Goal: Contribute content: Add original content to the website for others to see

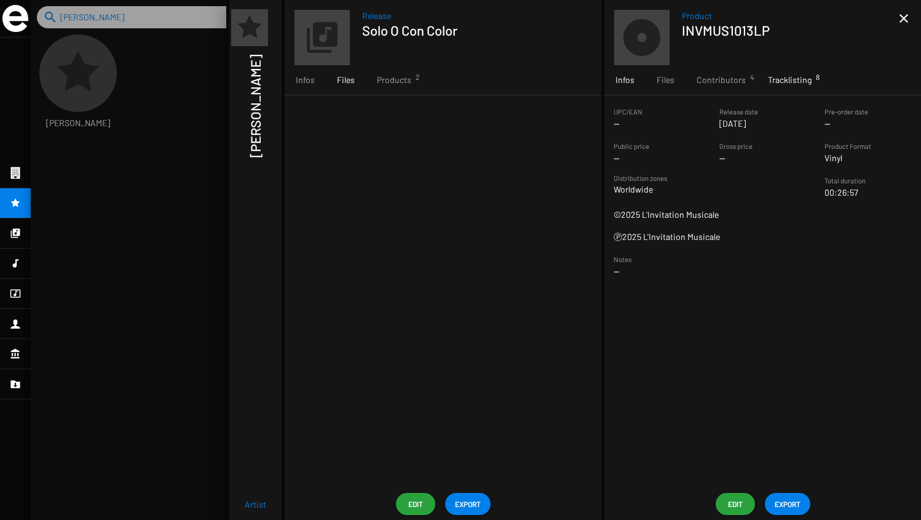
click at [781, 78] on span "Tracklisting 8" at bounding box center [790, 80] width 44 height 12
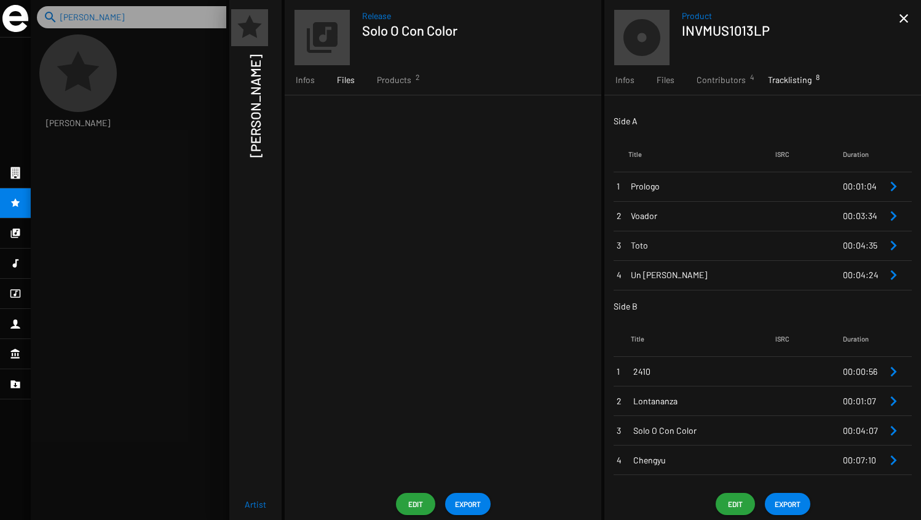
scroll to position [20, 58]
click at [723, 361] on td "2410" at bounding box center [703, 372] width 145 height 30
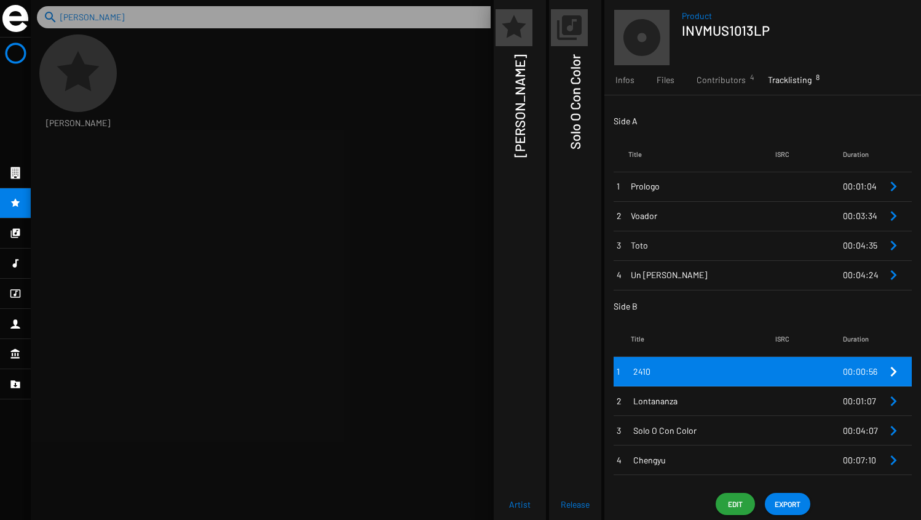
click at [738, 510] on span "Edit" at bounding box center [736, 504] width 20 height 22
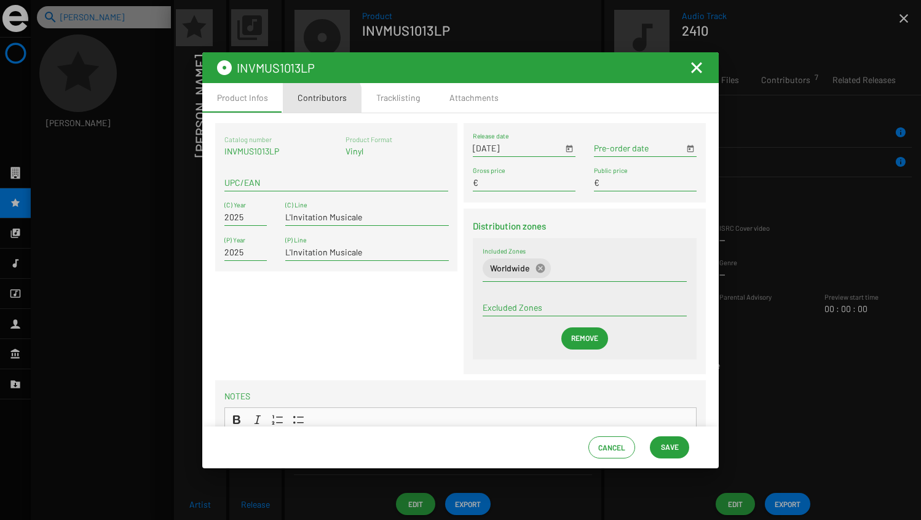
click at [307, 104] on div "Contributors" at bounding box center [322, 98] width 79 height 30
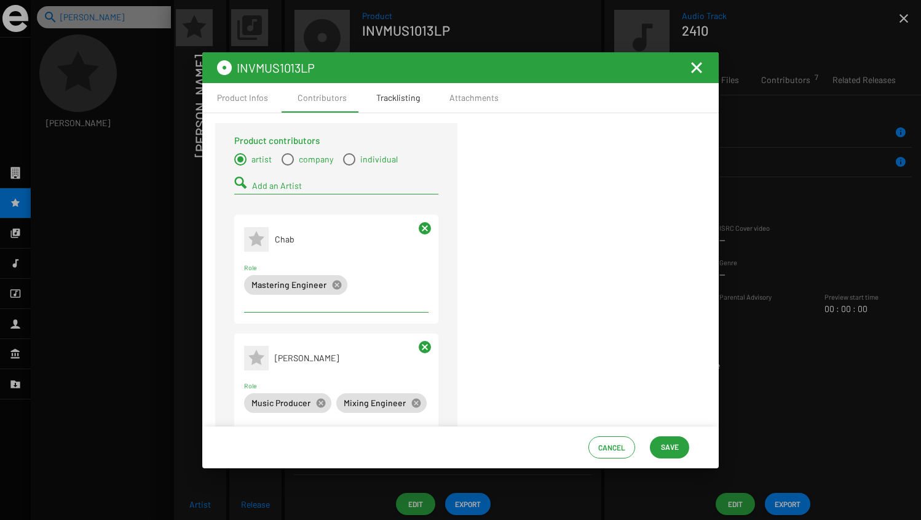
click at [384, 96] on div "Tracklisting" at bounding box center [398, 98] width 44 height 12
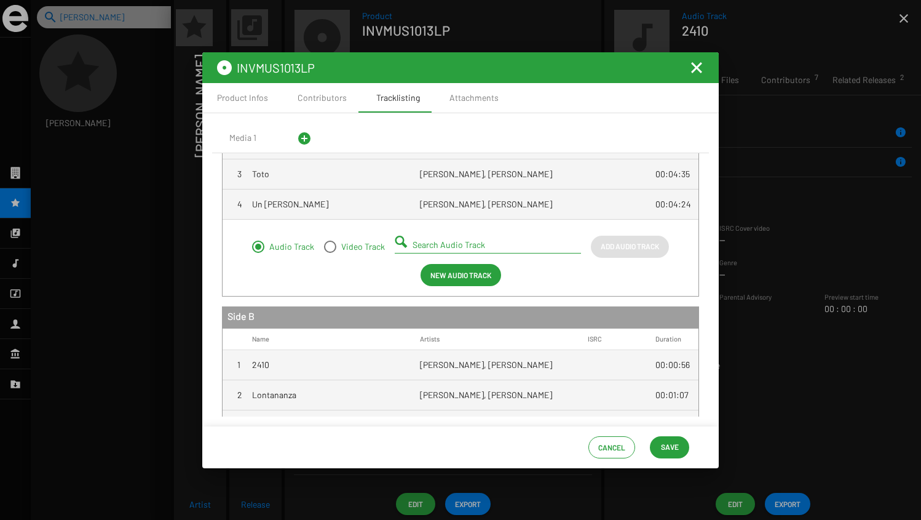
scroll to position [111, 0]
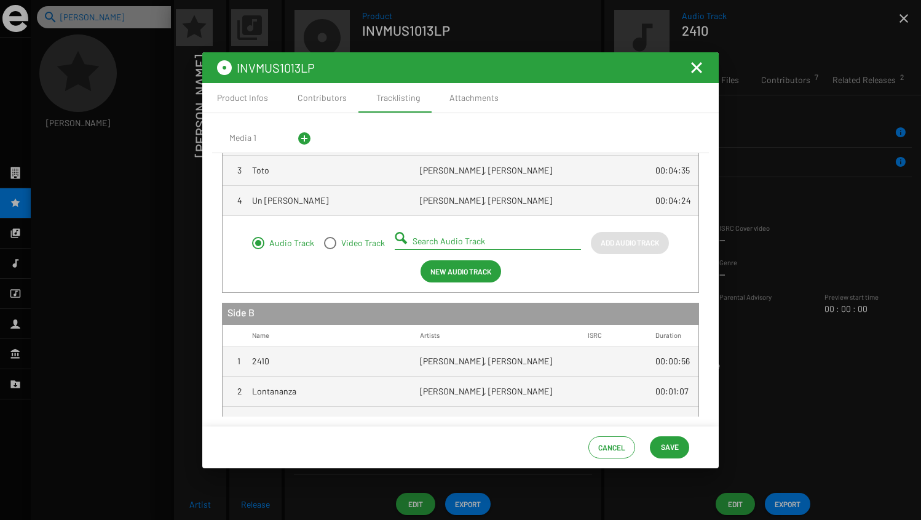
click at [314, 365] on mat-cell "2410" at bounding box center [336, 361] width 168 height 30
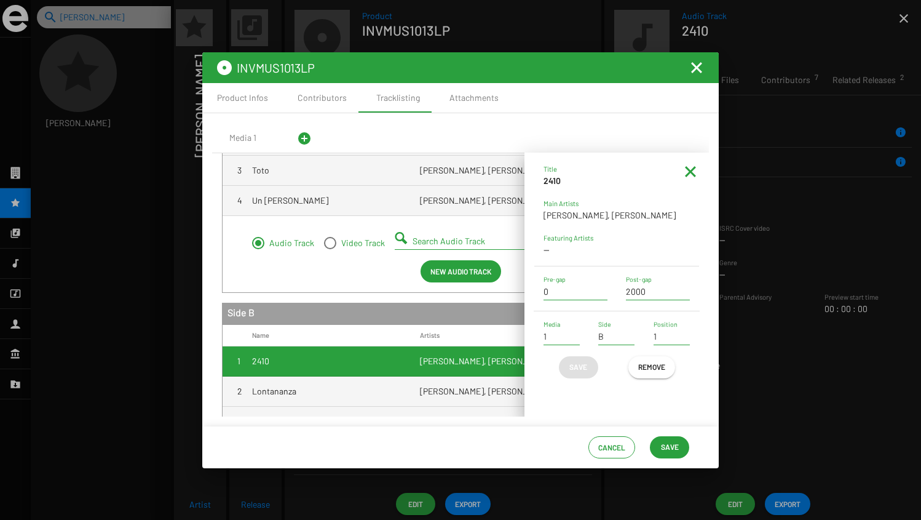
click at [547, 180] on strong "2410" at bounding box center [552, 180] width 17 height 10
click at [551, 180] on strong "2410" at bounding box center [552, 180] width 17 height 10
click at [689, 184] on p "2410" at bounding box center [617, 181] width 146 height 12
click at [700, 72] on mat-icon "Fermer la fenêtre" at bounding box center [696, 67] width 15 height 15
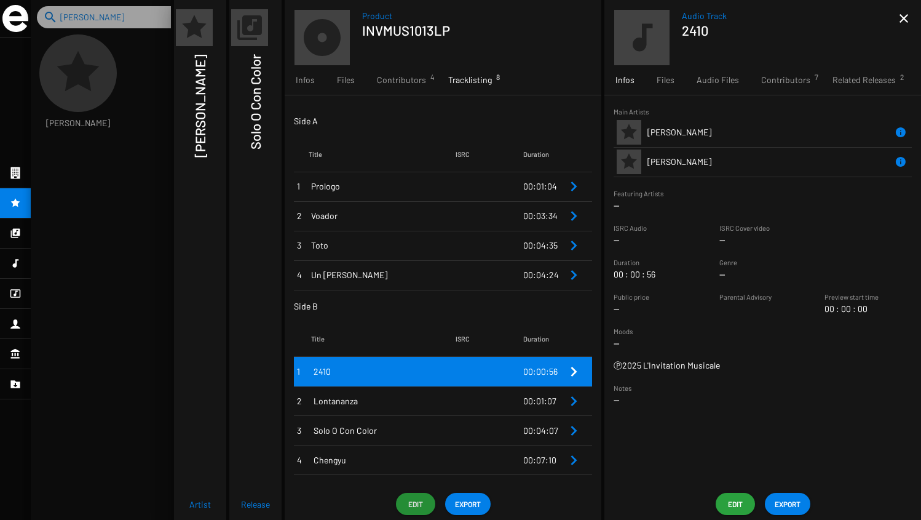
click at [123, 100] on div at bounding box center [476, 260] width 890 height 520
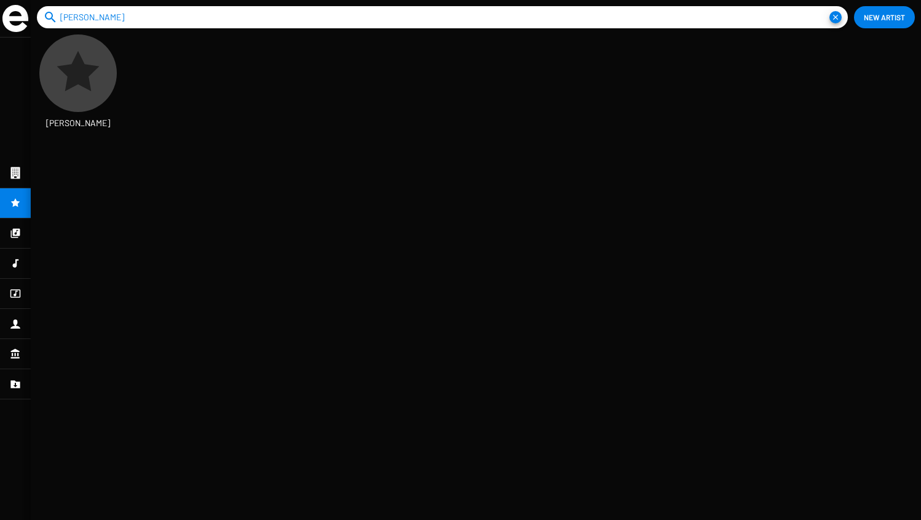
click at [101, 79] on icon at bounding box center [78, 73] width 52 height 52
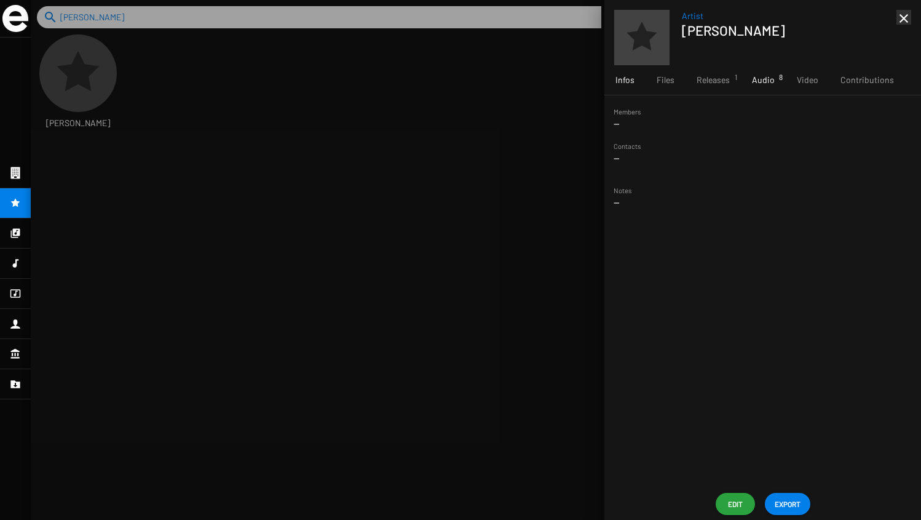
click at [762, 88] on div "Audio 8" at bounding box center [763, 80] width 45 height 30
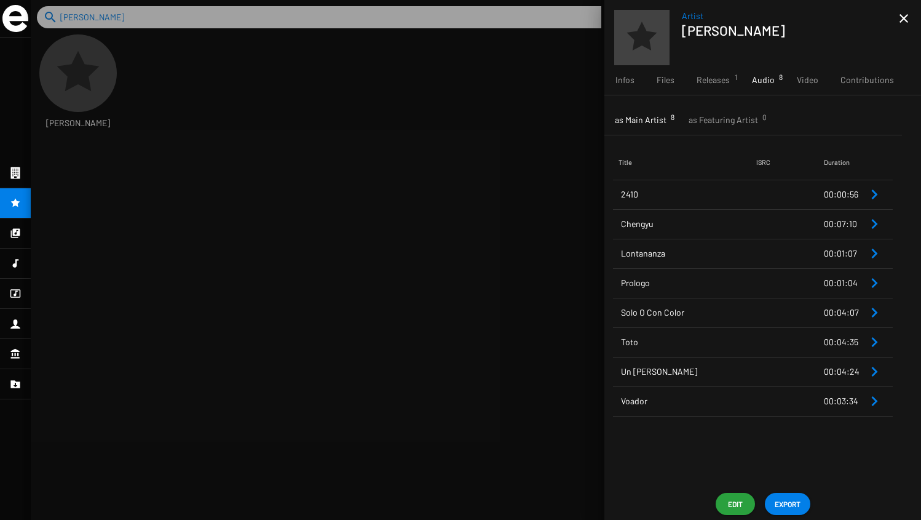
click at [700, 199] on span "2410" at bounding box center [688, 194] width 135 height 12
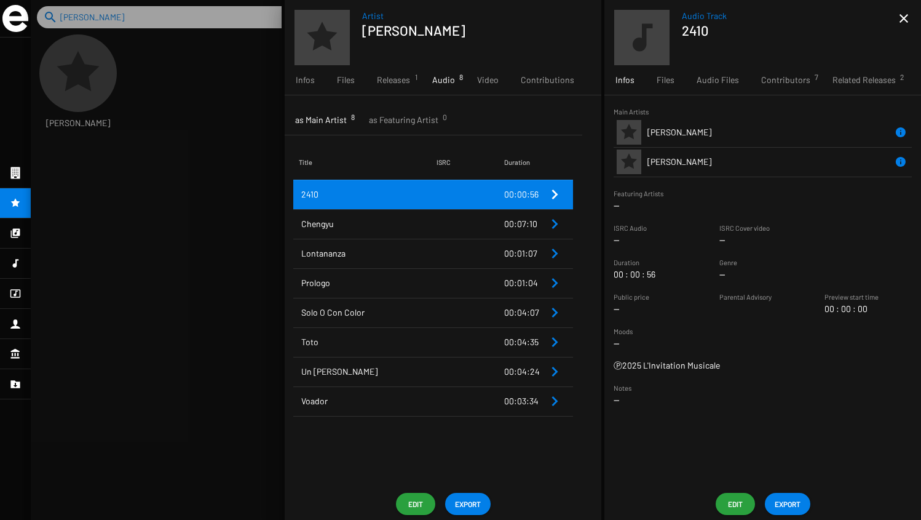
click at [730, 495] on span "Edit" at bounding box center [736, 504] width 20 height 22
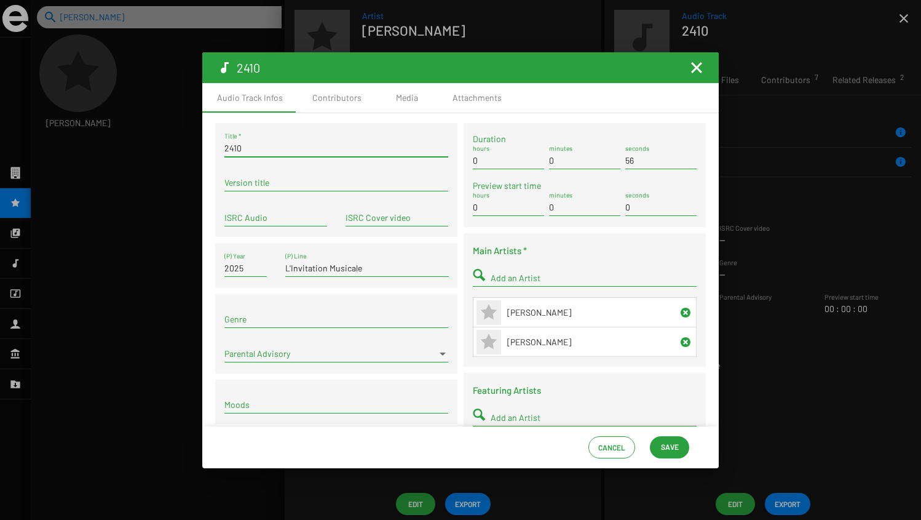
click at [233, 145] on input "2410" at bounding box center [336, 148] width 224 height 10
type input "24/10"
click at [670, 439] on span "Save" at bounding box center [670, 446] width 18 height 22
